Goal: Transaction & Acquisition: Purchase product/service

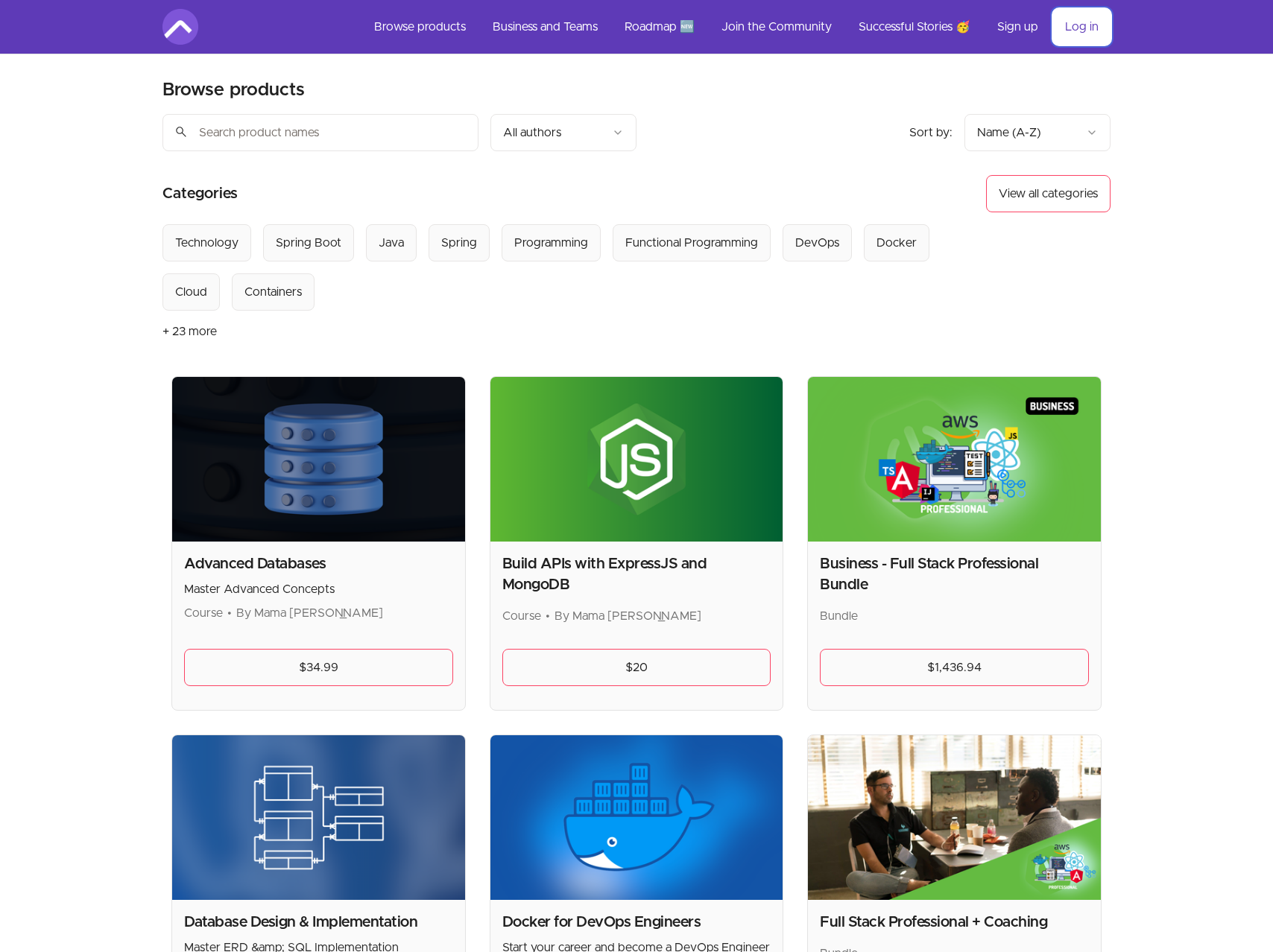
click at [1076, 29] on link "Log in" at bounding box center [1082, 27] width 57 height 36
click at [977, 666] on link "$1,436.94" at bounding box center [954, 668] width 269 height 38
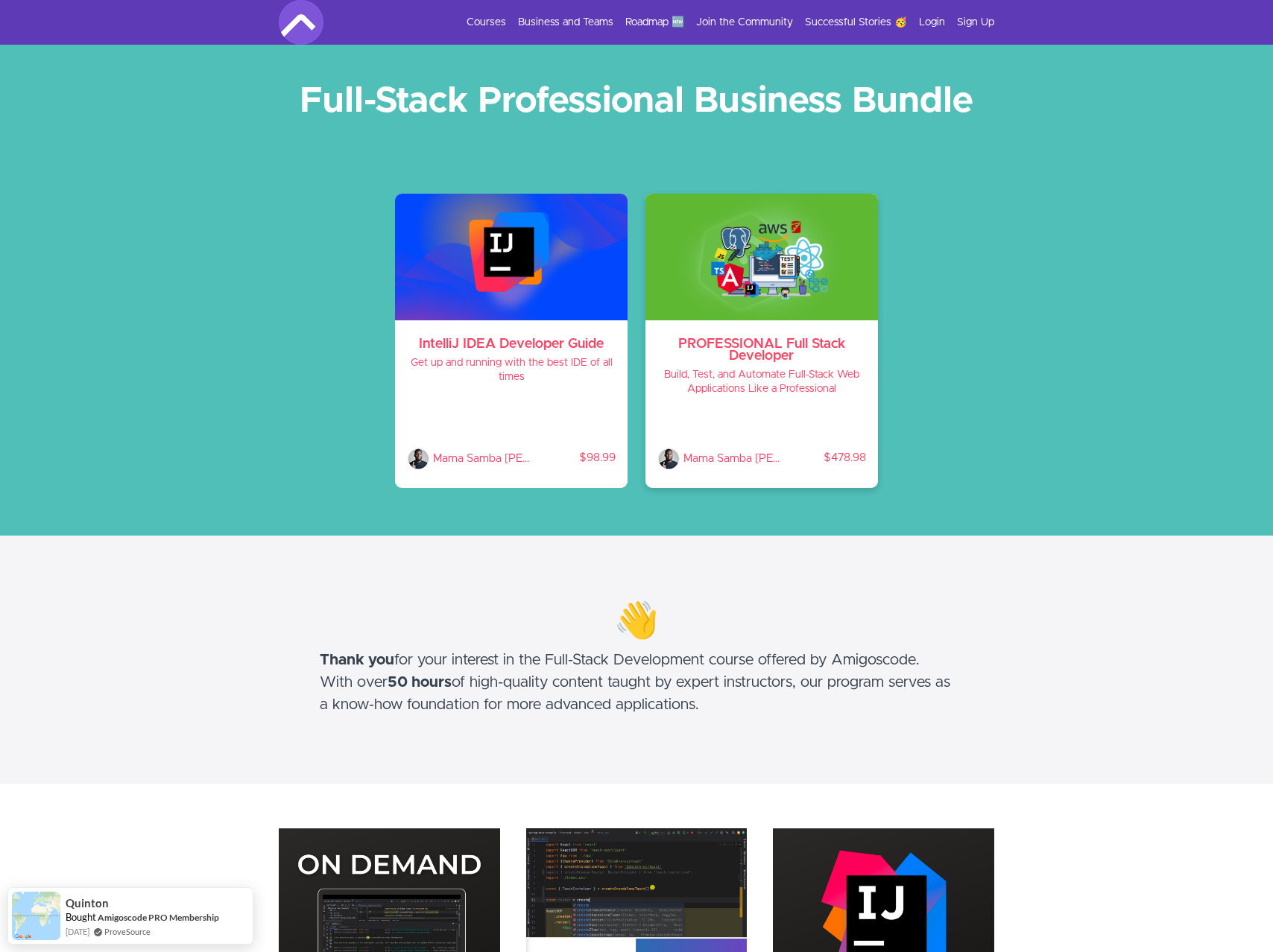
click at [780, 368] on h4 "Build, Test, and Automate Full-Stack Web Applications Like a Professional" at bounding box center [762, 383] width 209 height 29
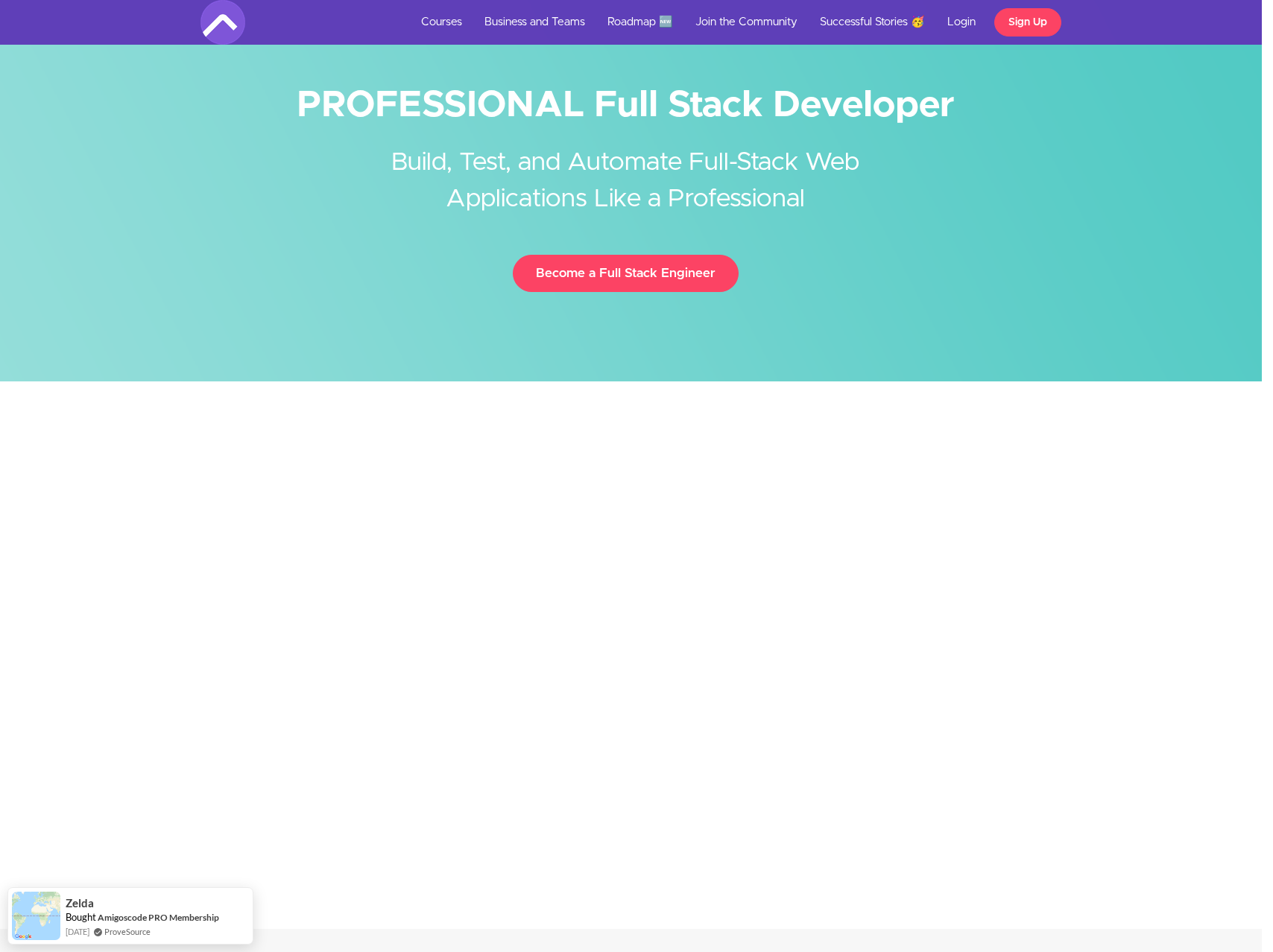
scroll to position [0, 11]
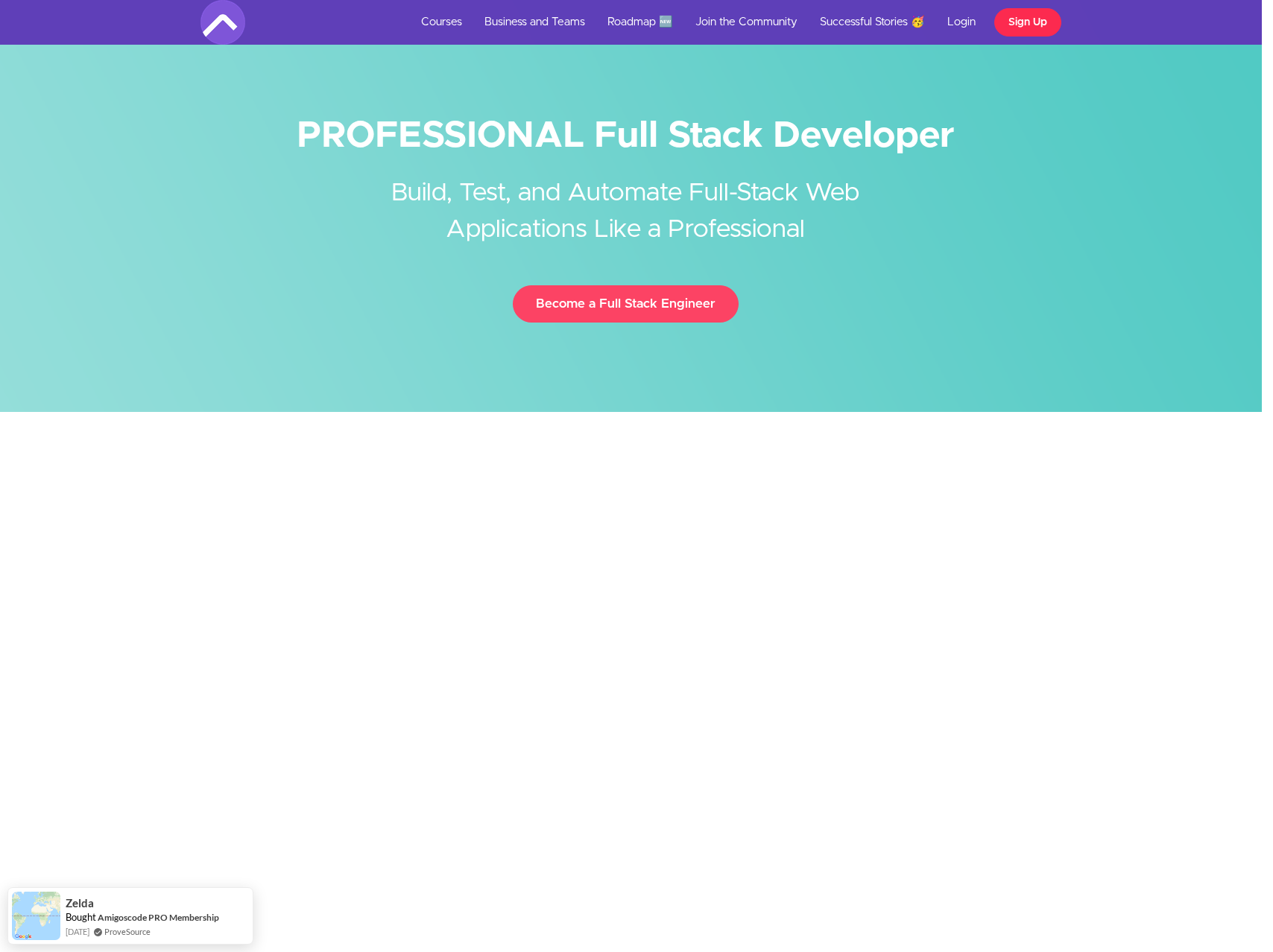
click at [1019, 26] on link "Sign Up" at bounding box center [1028, 23] width 67 height 29
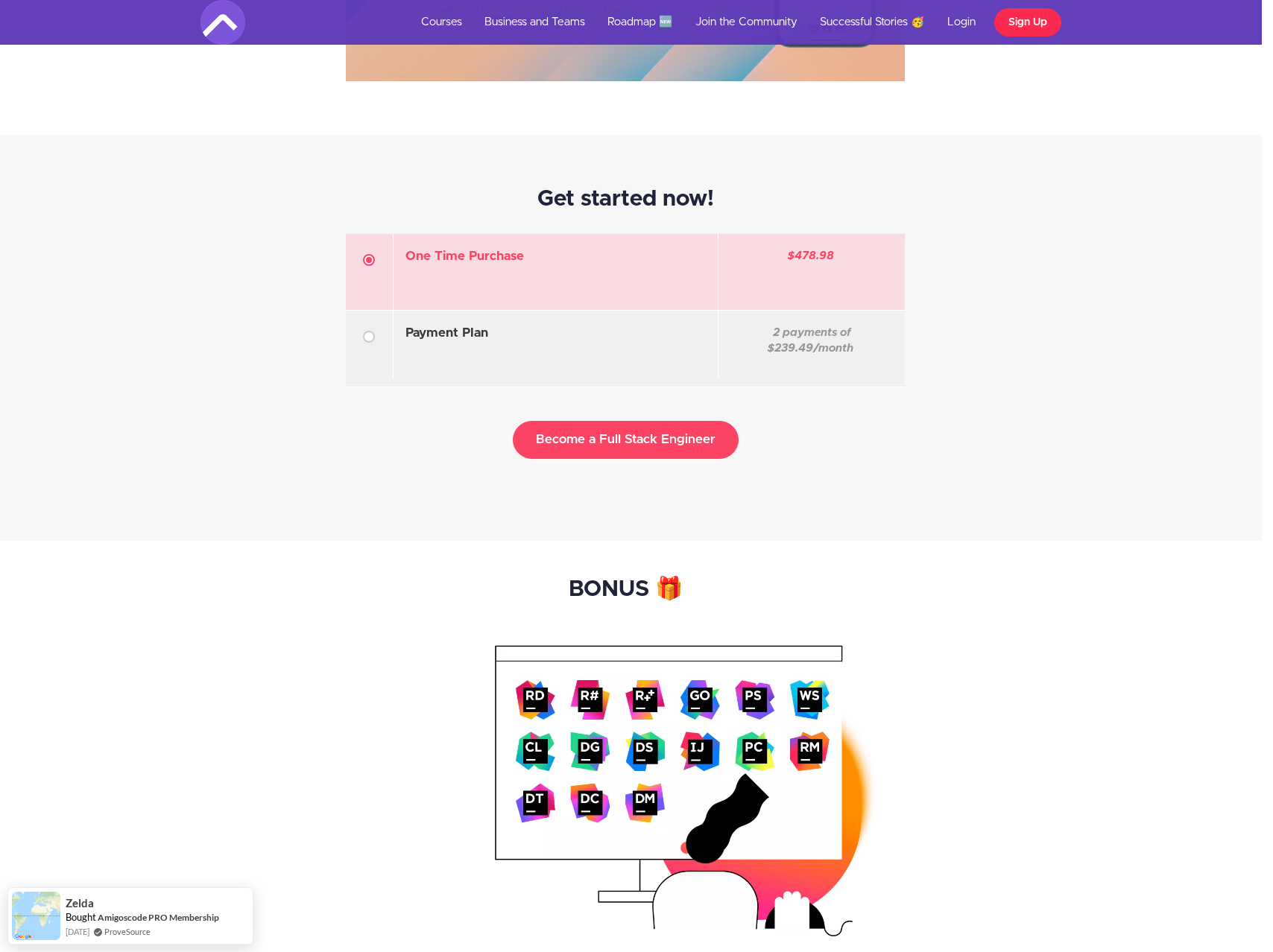
scroll to position [4384, 11]
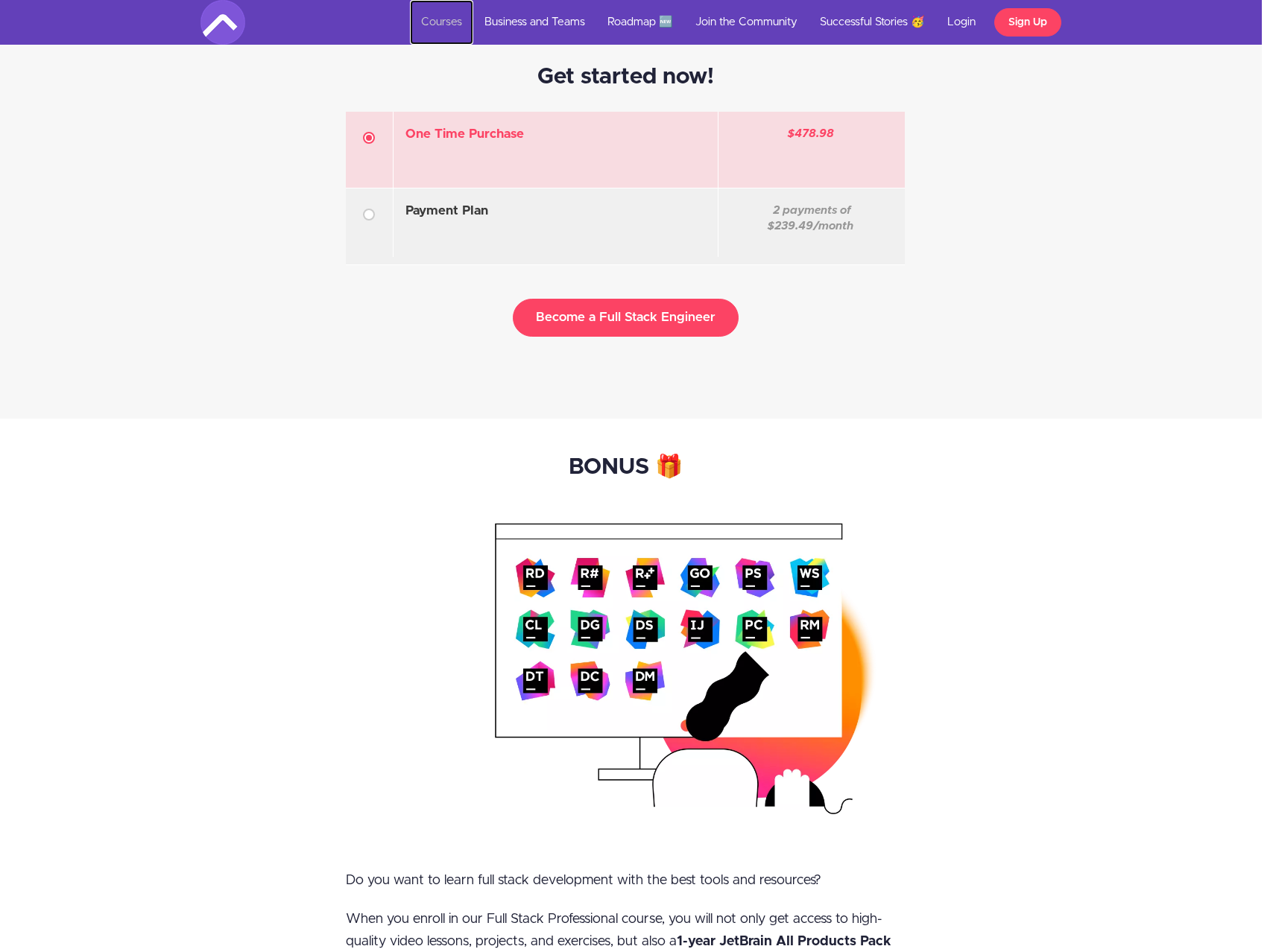
click at [438, 23] on link "Courses" at bounding box center [441, 23] width 63 height 45
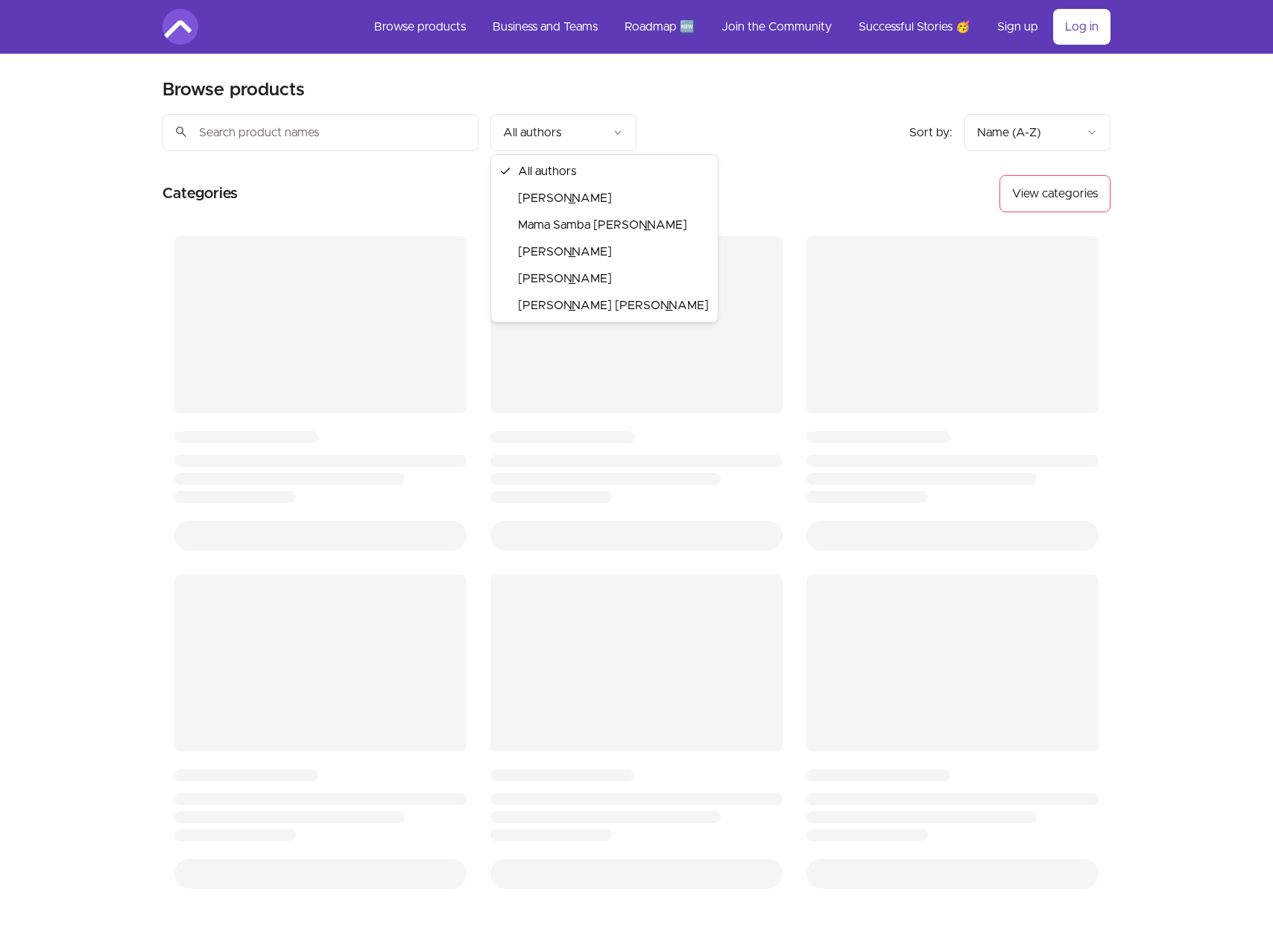
click at [617, 137] on html "Skip to main content Main menu Includes navigation links and user settings Brow…" at bounding box center [636, 608] width 1273 height 1216
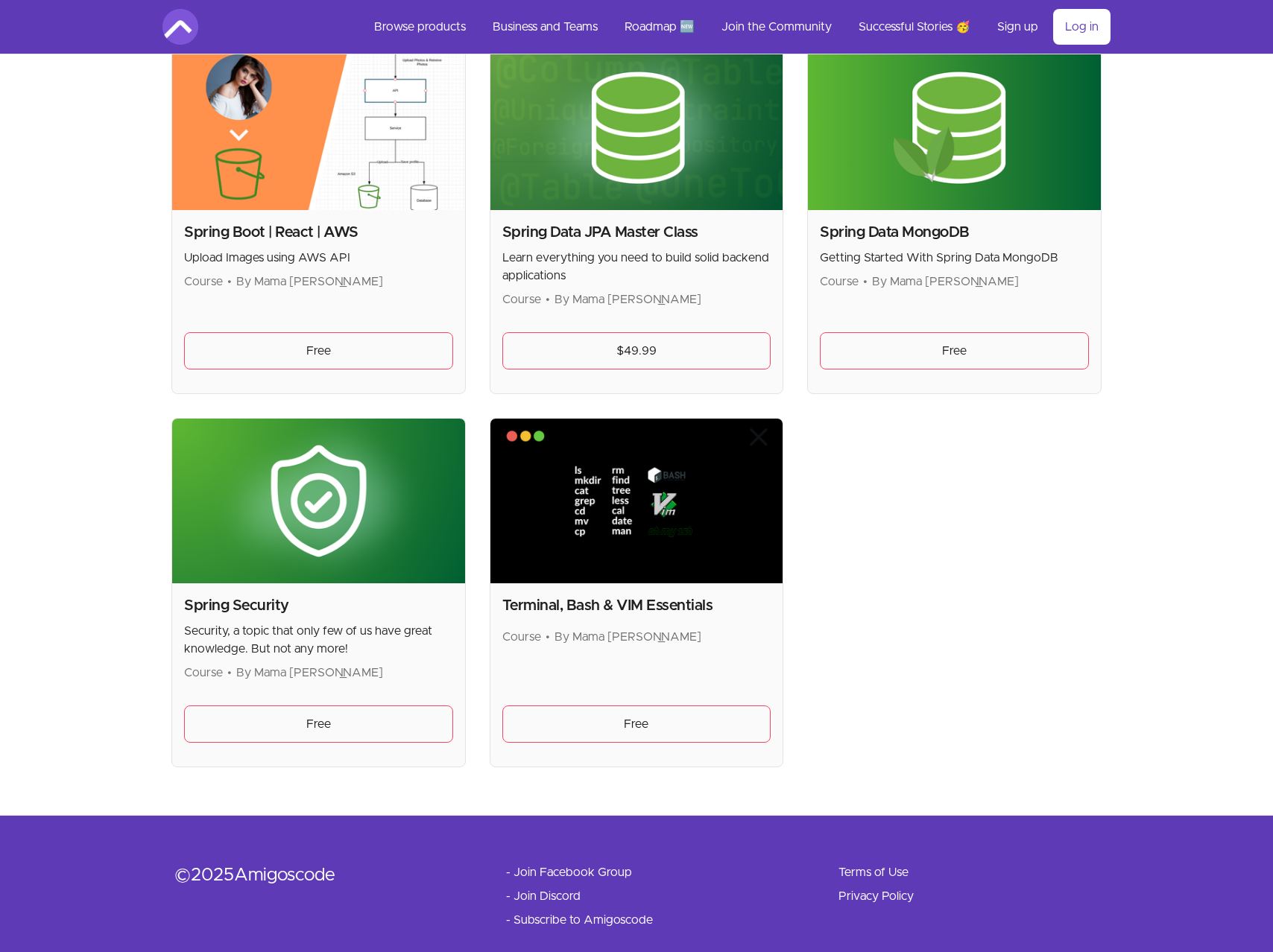
scroll to position [3328, 0]
